Goal: Information Seeking & Learning: Stay updated

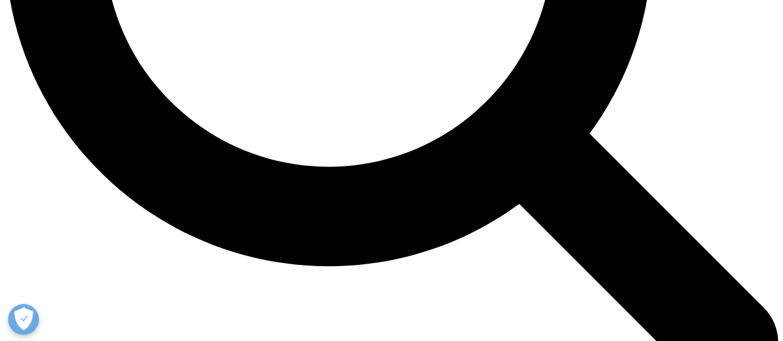
scroll to position [1175, 0]
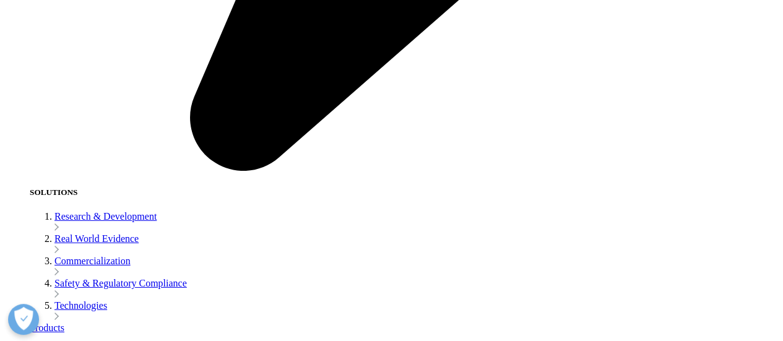
scroll to position [1903, 0]
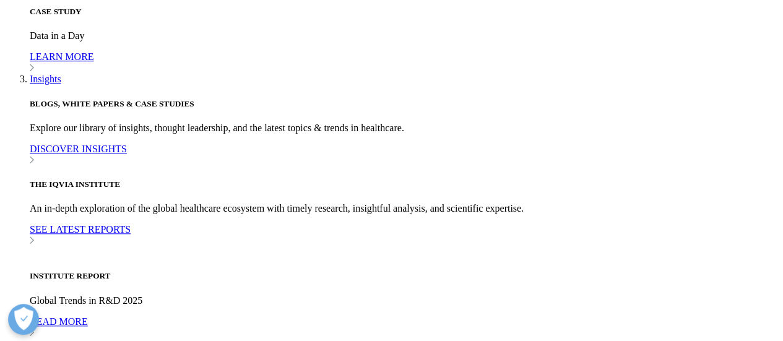
scroll to position [2805, 0]
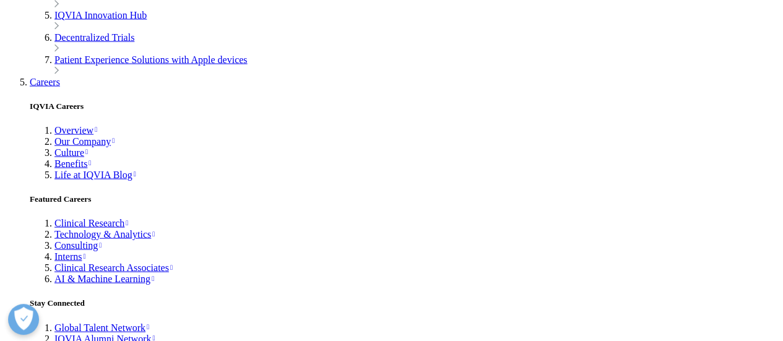
scroll to position [3556, 0]
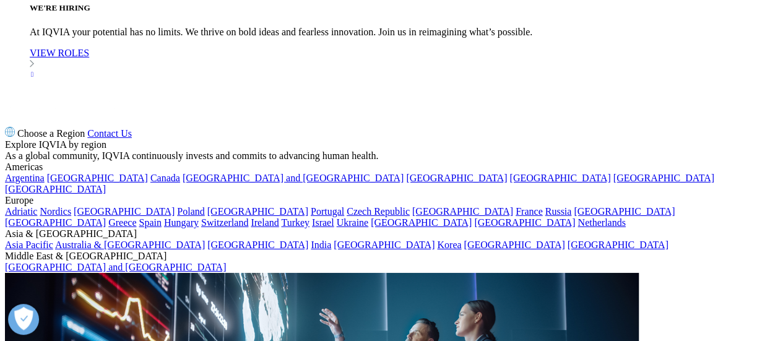
scroll to position [4282, 0]
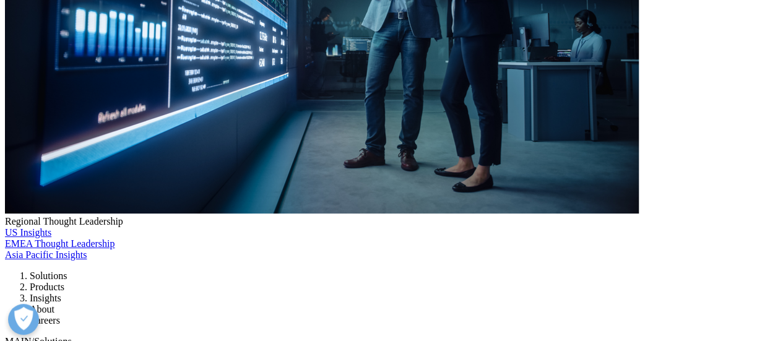
scroll to position [5120, 0]
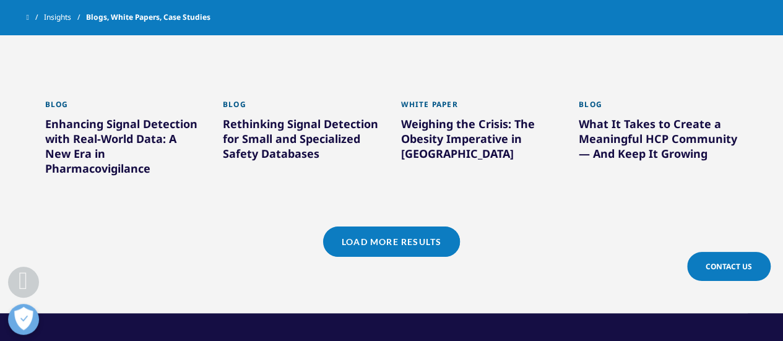
click at [416, 227] on link "Load More Results" at bounding box center [391, 242] width 137 height 30
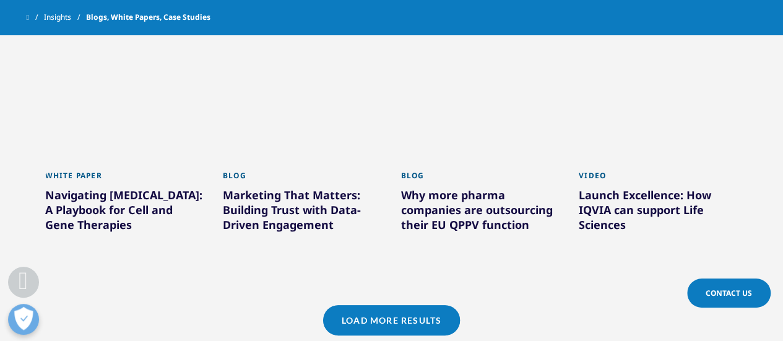
scroll to position [5800, 0]
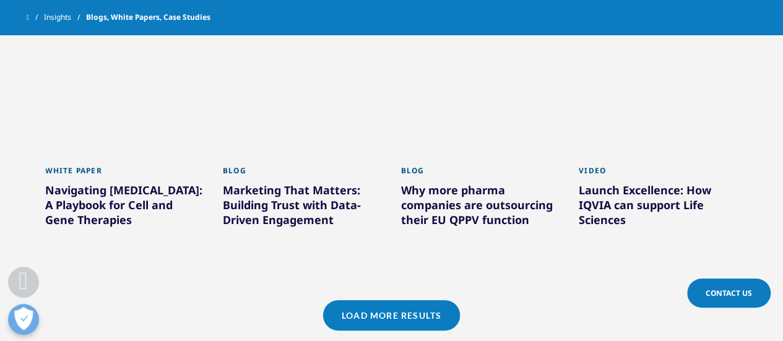
click at [415, 300] on link "Load More Results" at bounding box center [391, 315] width 137 height 30
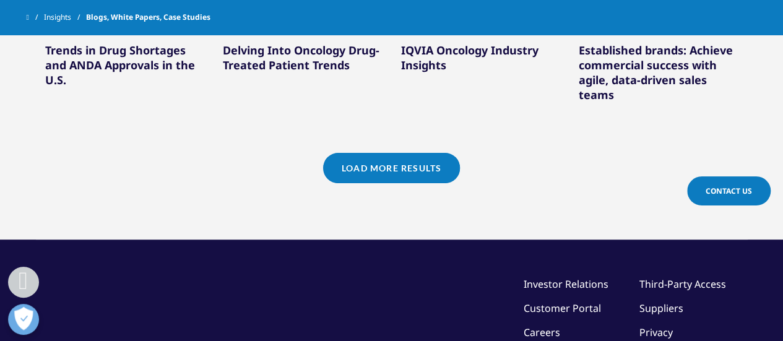
scroll to position [6708, 0]
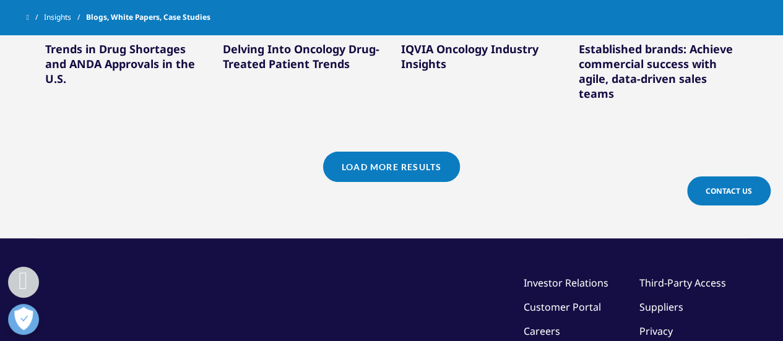
click at [412, 152] on link "Load More Results" at bounding box center [391, 167] width 137 height 30
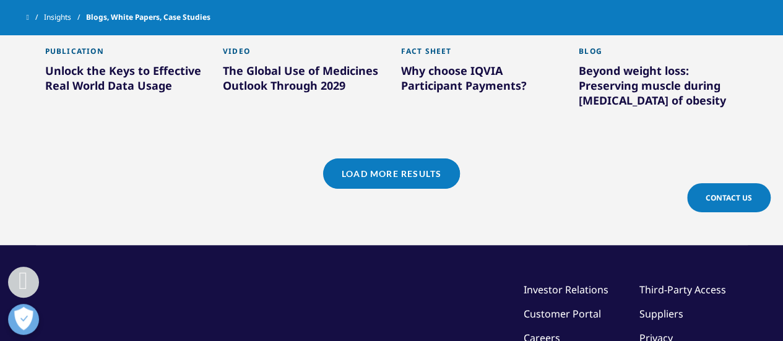
scroll to position [7462, 0]
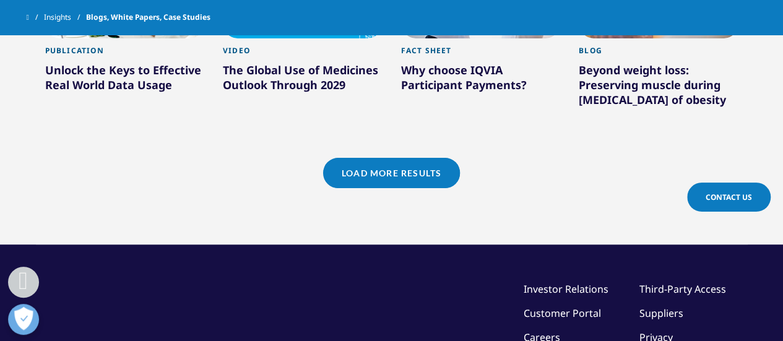
click at [412, 158] on link "Load More Results" at bounding box center [391, 173] width 137 height 30
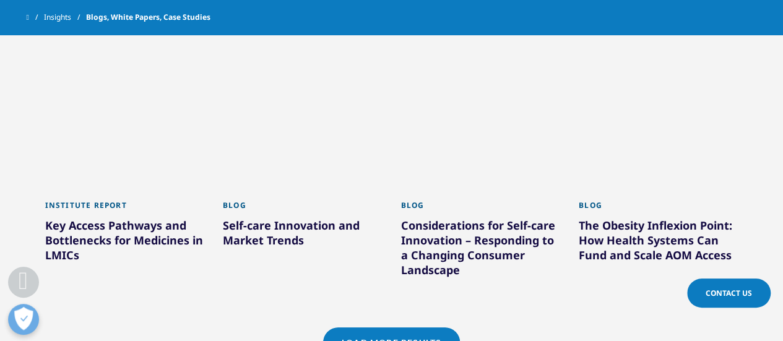
scroll to position [8103, 0]
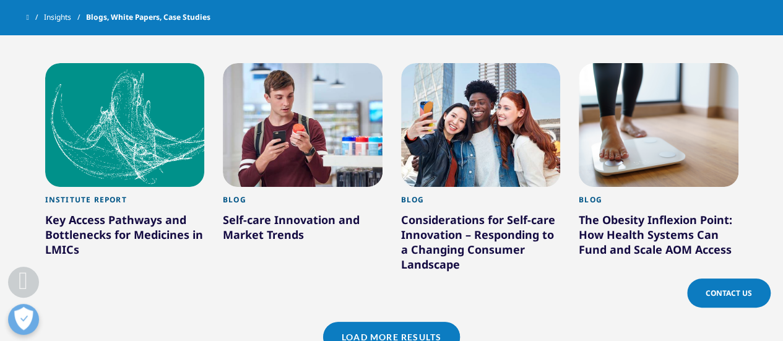
click at [417, 322] on link "Load More Results" at bounding box center [391, 337] width 137 height 30
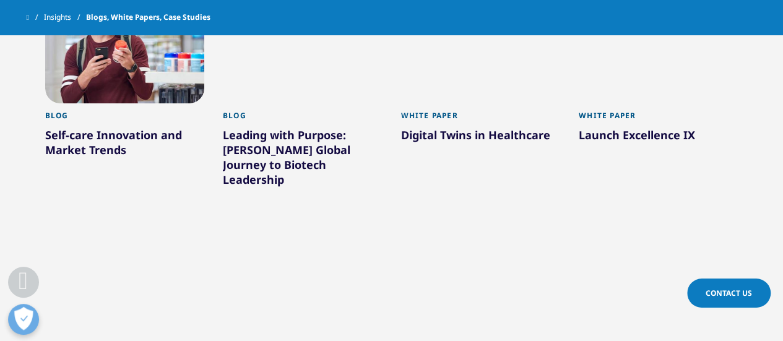
scroll to position [8446, 0]
